Goal: Check status: Check status

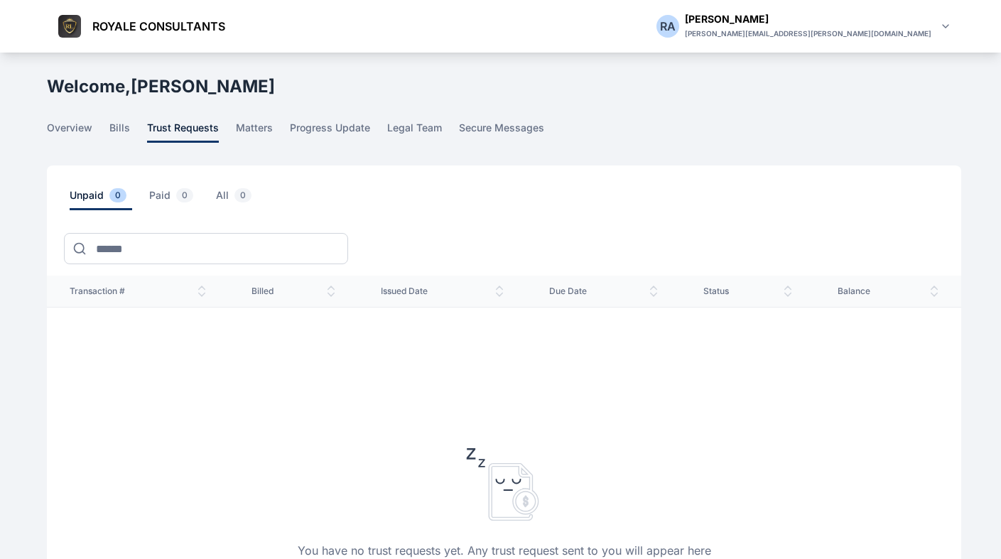
click at [130, 130] on link "bills" at bounding box center [128, 132] width 38 height 22
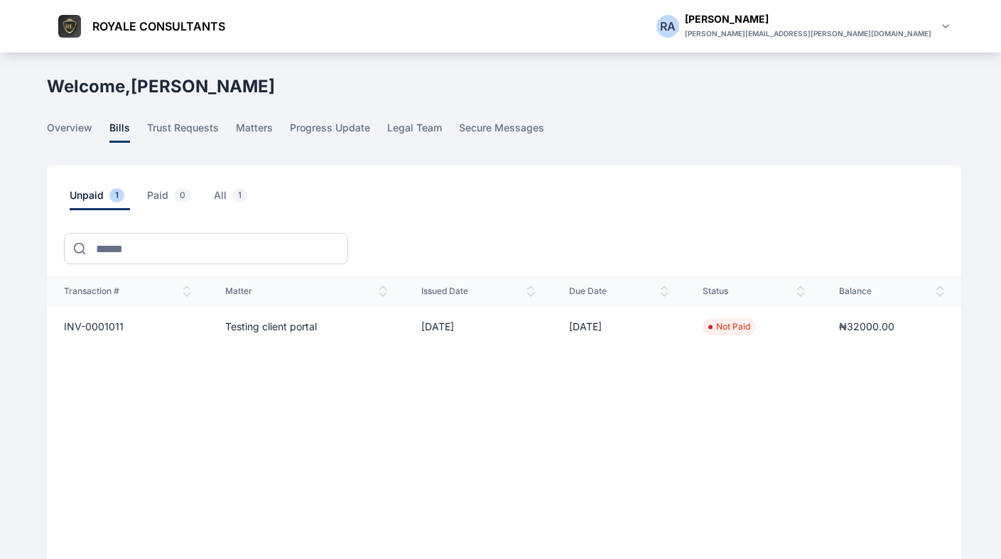
click at [664, 241] on div at bounding box center [513, 242] width 898 height 65
click at [205, 333] on td "INV-0001011" at bounding box center [127, 327] width 161 height 40
click at [244, 328] on td "Testing client portal" at bounding box center [305, 327] width 195 height 40
click at [99, 322] on span "INV-0001011" at bounding box center [94, 327] width 60 height 12
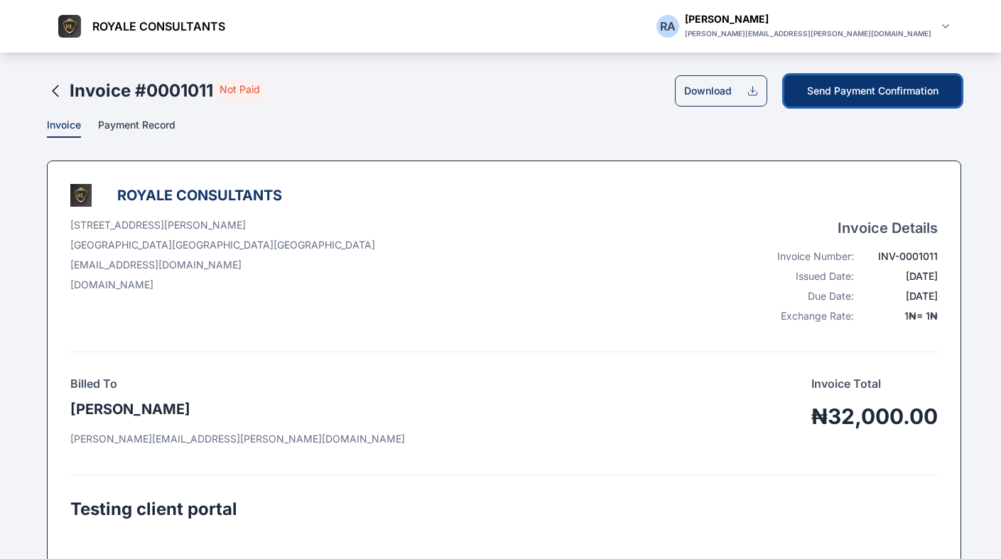
click at [900, 100] on button "Send Payment Confirmation" at bounding box center [873, 90] width 177 height 31
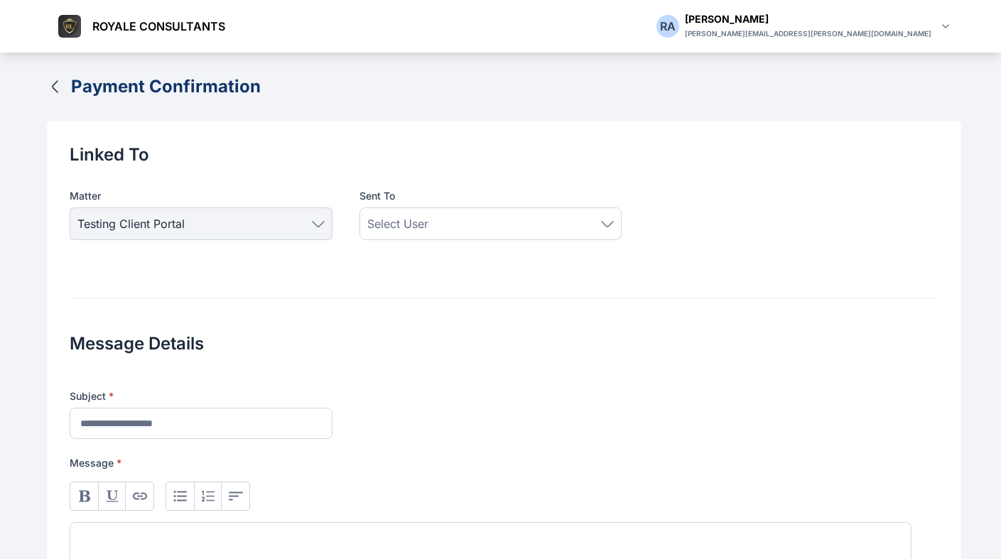
click at [60, 90] on icon "button" at bounding box center [55, 86] width 17 height 17
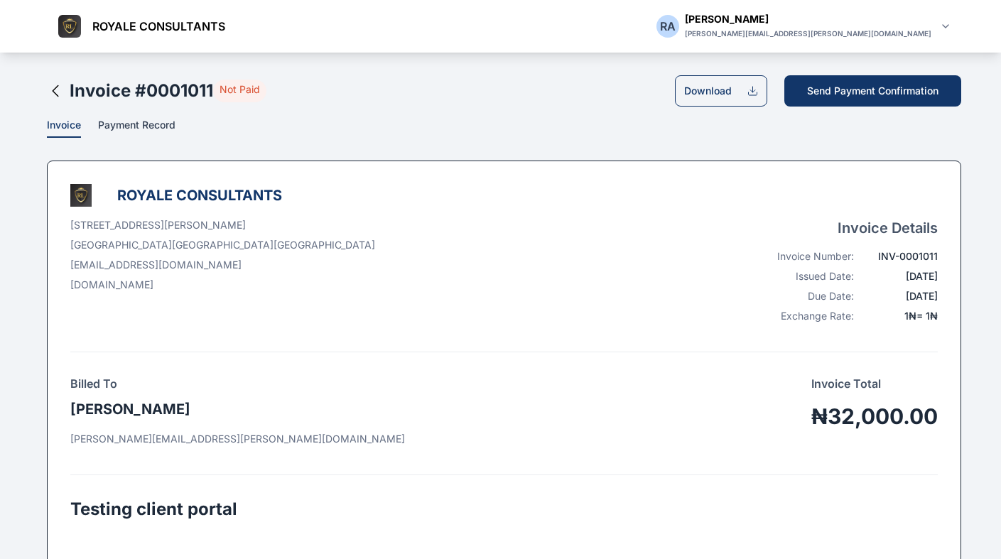
click at [57, 96] on icon at bounding box center [56, 91] width 6 height 11
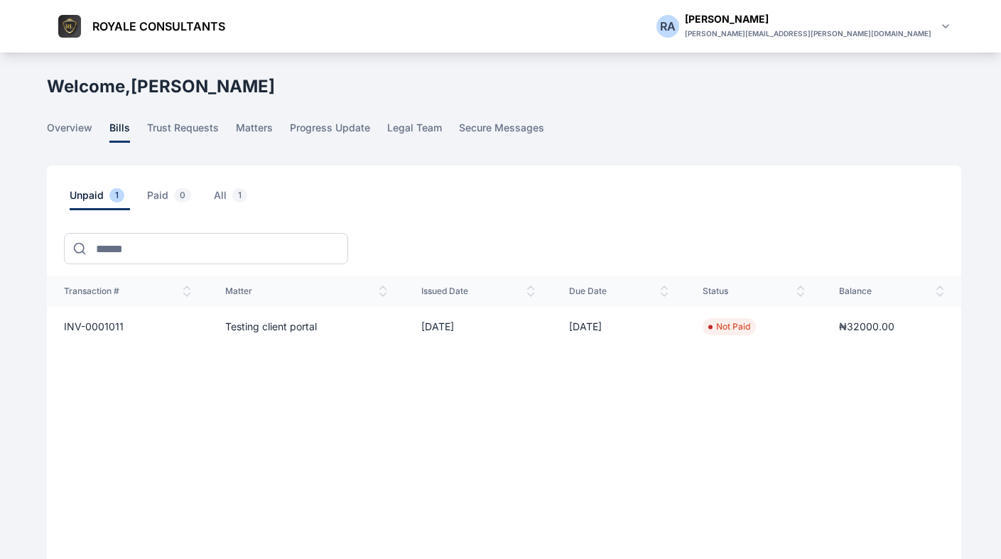
click at [456, 318] on td "[DATE]" at bounding box center [478, 327] width 149 height 40
click at [445, 324] on td "[DATE]" at bounding box center [478, 327] width 149 height 40
click at [598, 332] on td "[DATE]" at bounding box center [619, 327] width 134 height 40
click at [99, 330] on span "INV-0001011" at bounding box center [94, 327] width 60 height 12
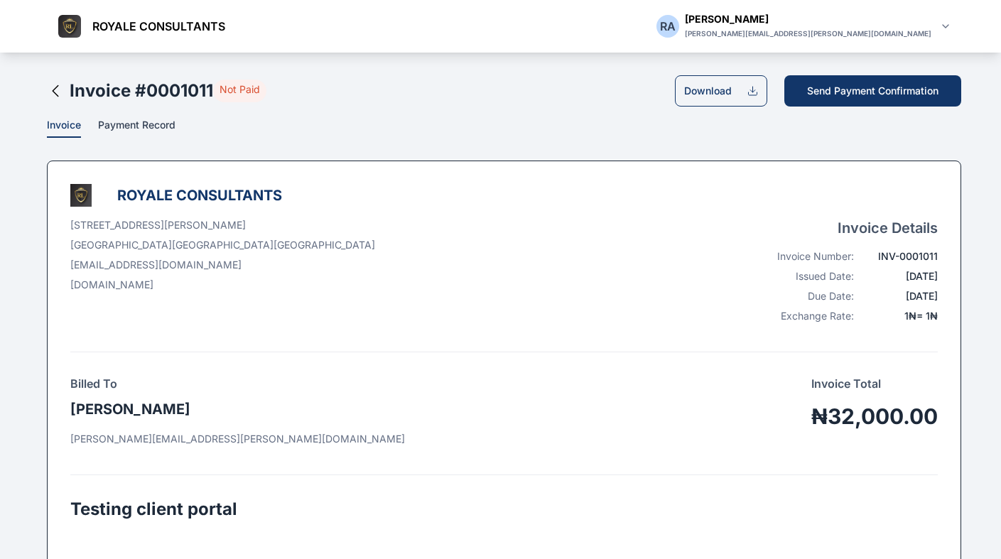
click at [141, 126] on span "Payment Record" at bounding box center [136, 126] width 77 height 15
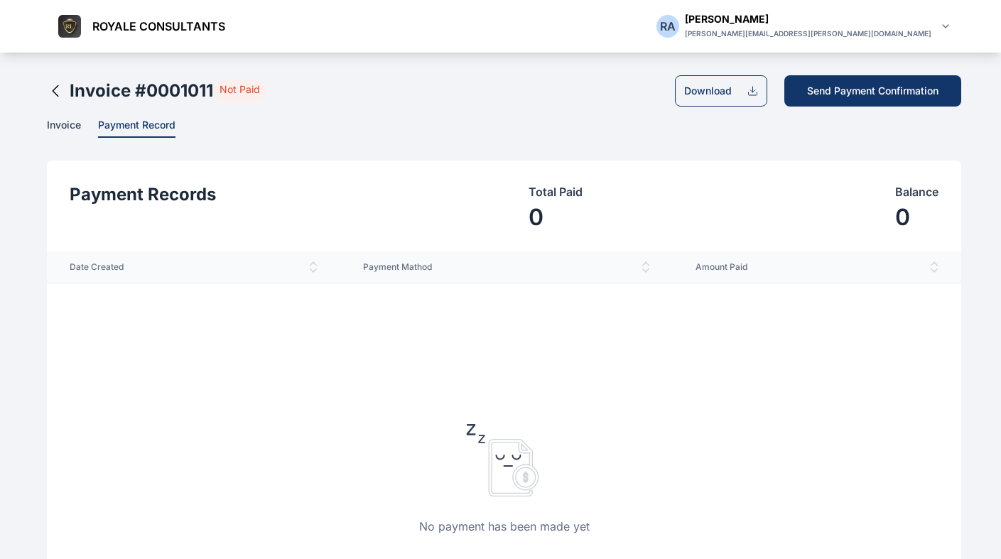
click at [75, 92] on h2 "Invoice # 0001011" at bounding box center [142, 91] width 144 height 23
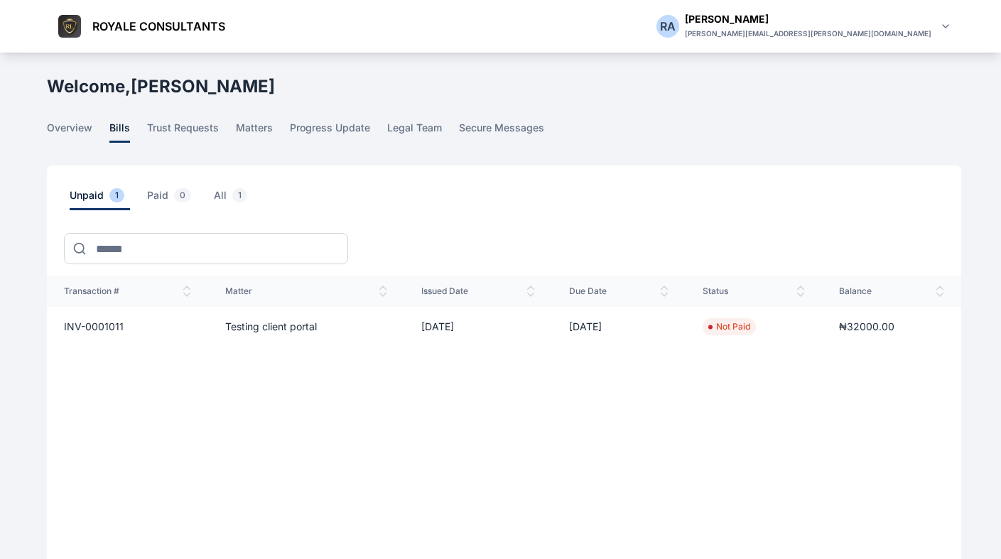
click at [104, 336] on td "INV-0001011" at bounding box center [127, 327] width 161 height 40
click at [104, 328] on span "INV-0001011" at bounding box center [94, 327] width 60 height 12
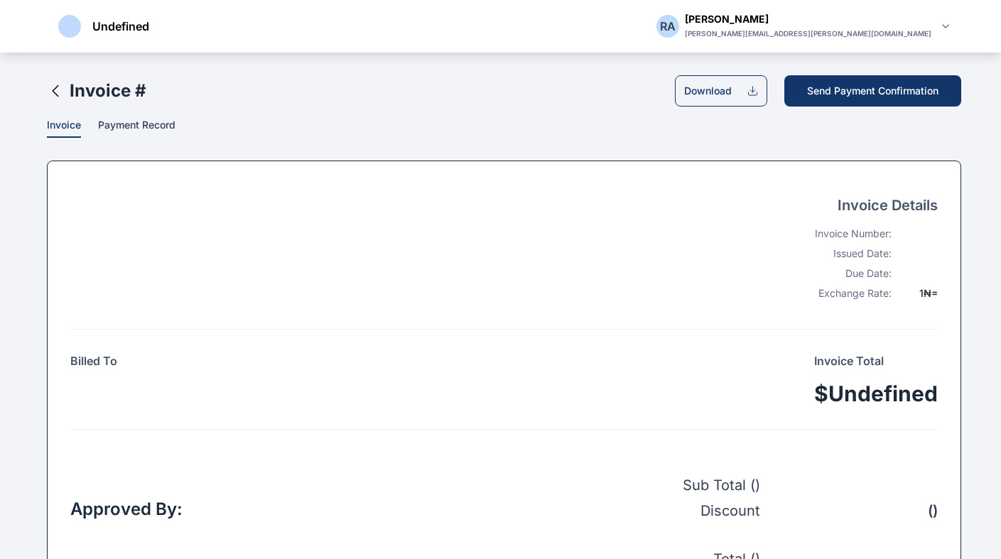
click at [98, 124] on span "Payment Record" at bounding box center [136, 126] width 77 height 15
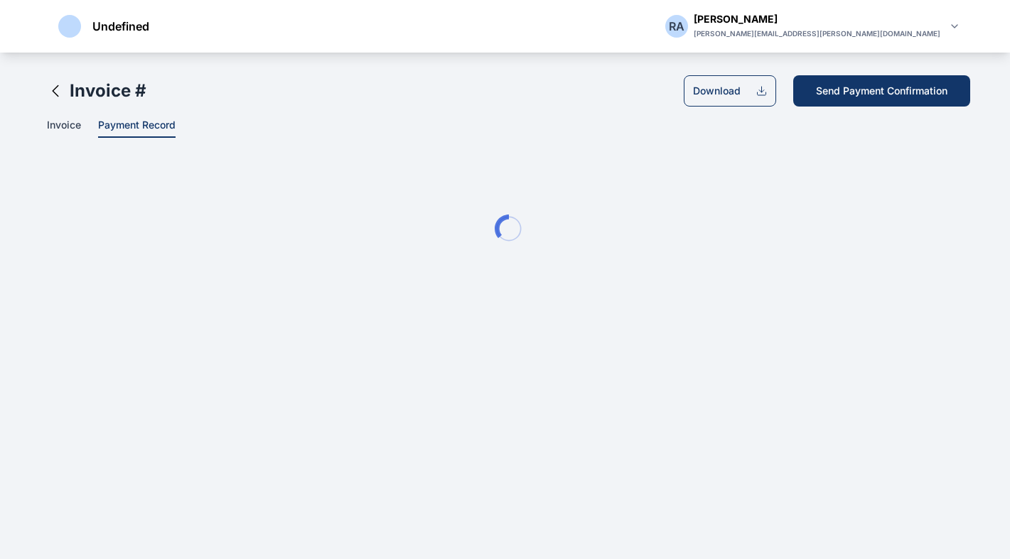
click at [77, 124] on span "Invoice" at bounding box center [64, 126] width 34 height 15
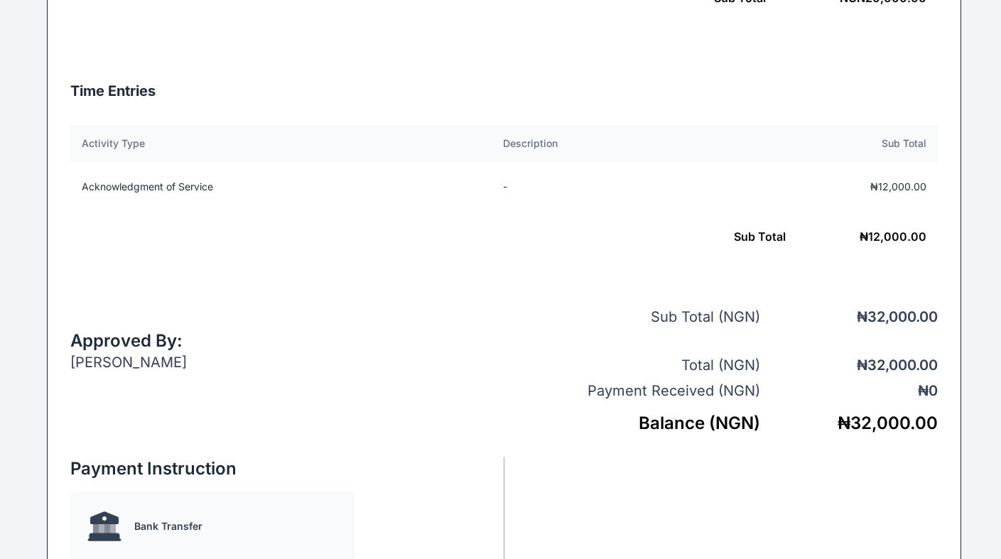
scroll to position [722, 0]
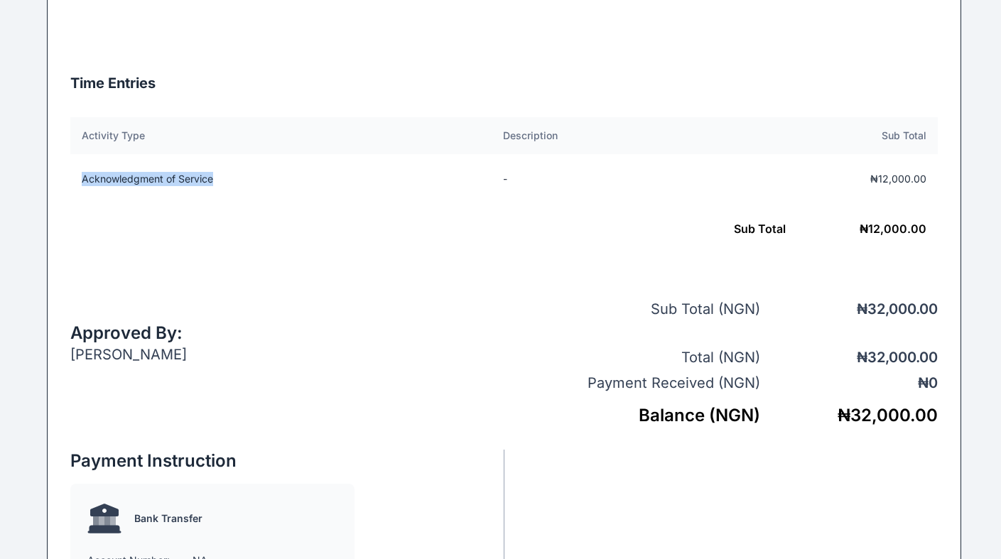
drag, startPoint x: 218, startPoint y: 181, endPoint x: 76, endPoint y: 181, distance: 142.1
click at [76, 181] on td "Acknowledgment of Service" at bounding box center [278, 179] width 416 height 50
copy td "Acknowledgment of Service"
click at [456, 80] on h3 "Time Entries" at bounding box center [504, 83] width 868 height 23
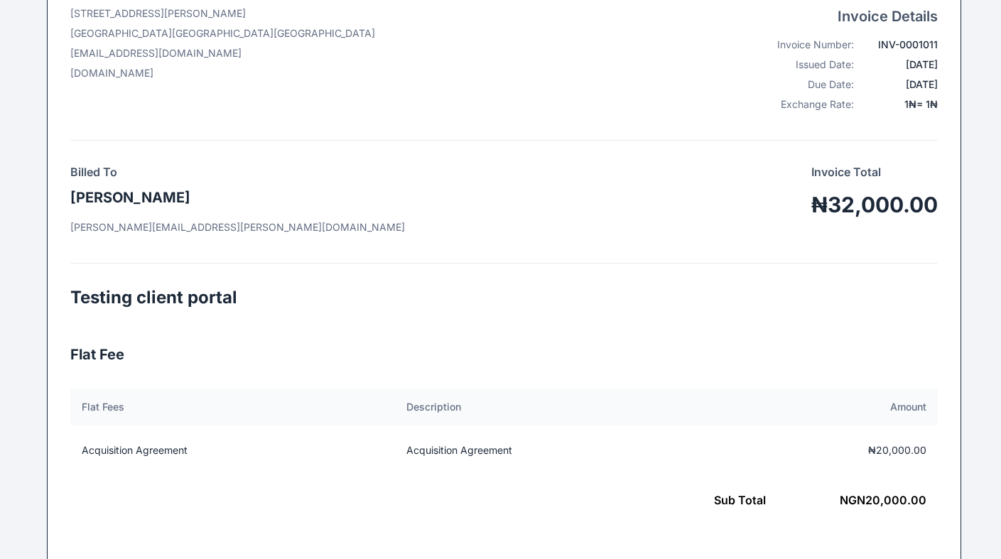
scroll to position [0, 0]
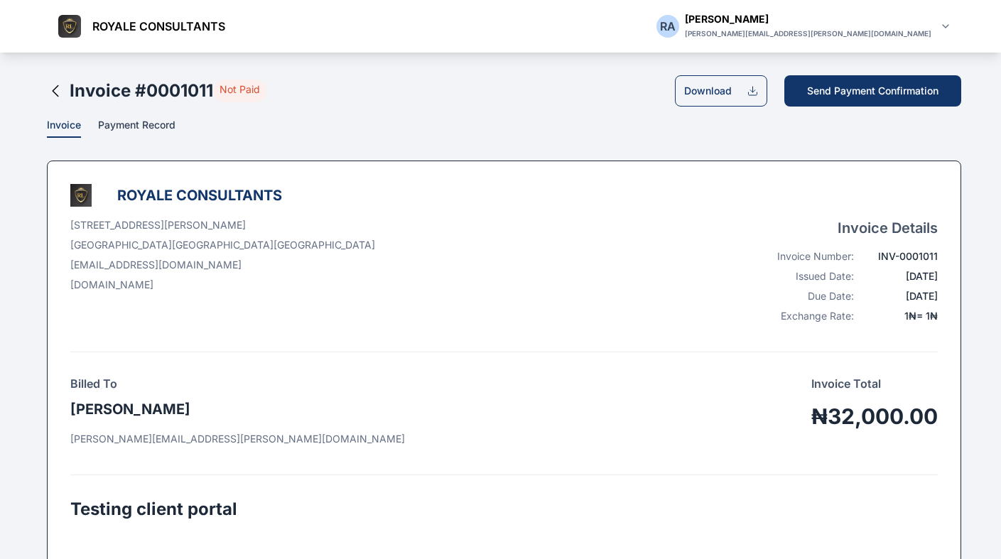
click at [51, 90] on icon at bounding box center [55, 90] width 17 height 17
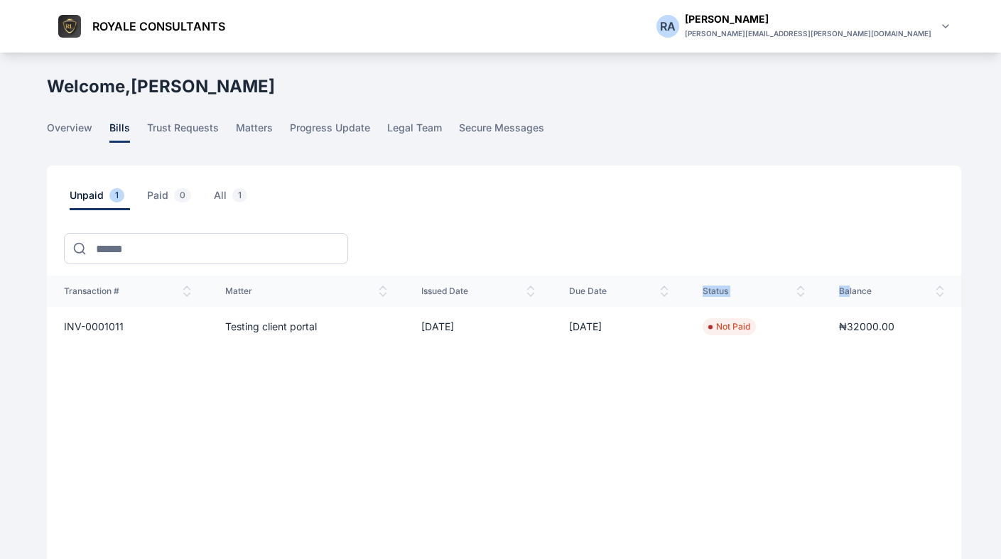
drag, startPoint x: 854, startPoint y: 290, endPoint x: 695, endPoint y: 295, distance: 159.3
click at [695, 295] on tr "Transaction # Matter issued date Due Date status balance" at bounding box center [504, 291] width 915 height 31
drag, startPoint x: 854, startPoint y: 429, endPoint x: 853, endPoint y: 421, distance: 8.6
click at [853, 429] on div "Transaction # Matter issued date Due Date status balance INV-0001011 Testing cl…" at bounding box center [504, 399] width 915 height 246
drag, startPoint x: 852, startPoint y: 395, endPoint x: 585, endPoint y: 364, distance: 269.0
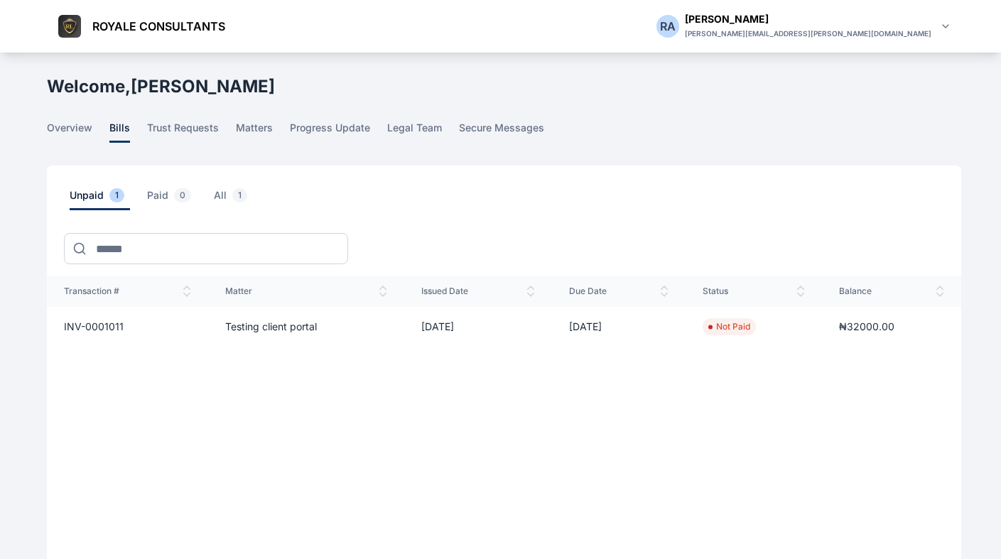
click at [583, 366] on div "Transaction # Matter issued date Due Date status balance INV-0001011 Testing cl…" at bounding box center [504, 399] width 915 height 246
drag, startPoint x: 798, startPoint y: 249, endPoint x: 554, endPoint y: 228, distance: 245.4
click at [569, 234] on div at bounding box center [513, 242] width 898 height 65
